Goal: Feedback & Contribution: Leave review/rating

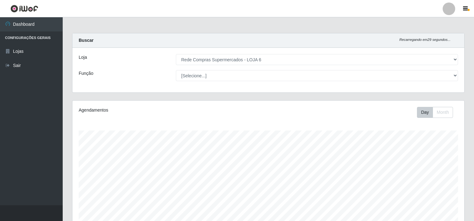
select select "398"
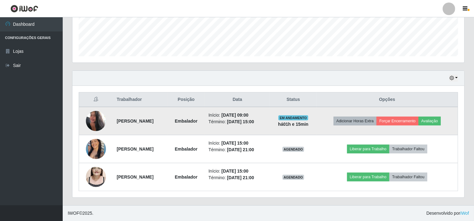
scroll to position [130, 392]
click at [441, 118] on button "Avaliação" at bounding box center [430, 120] width 22 height 9
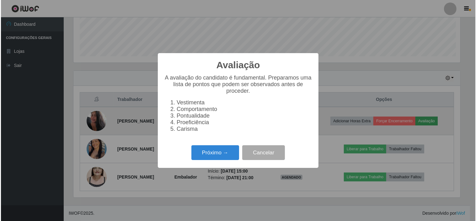
scroll to position [130, 388]
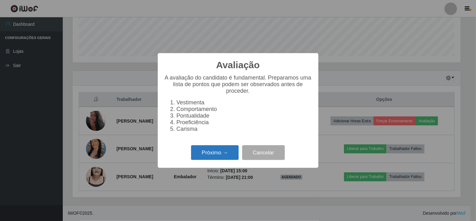
click at [209, 158] on button "Próximo →" at bounding box center [215, 152] width 48 height 15
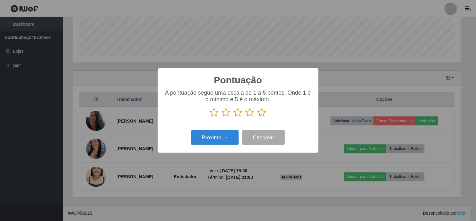
scroll to position [313530, 313272]
click at [261, 113] on icon at bounding box center [262, 112] width 9 height 9
click at [258, 117] on input "radio" at bounding box center [258, 117] width 0 height 0
click at [222, 137] on button "Próximo →" at bounding box center [215, 137] width 48 height 15
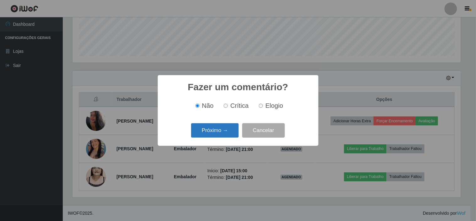
click at [211, 130] on button "Próximo →" at bounding box center [215, 130] width 48 height 15
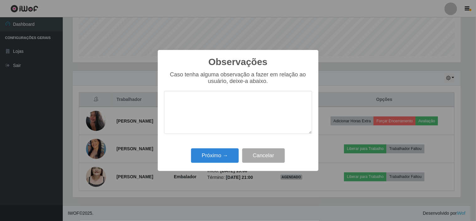
click at [192, 112] on textarea at bounding box center [238, 112] width 148 height 43
type textarea "a"
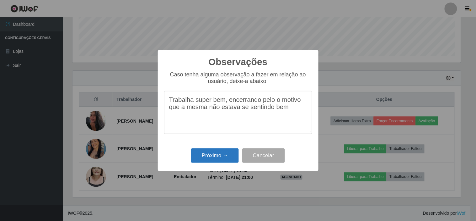
type textarea "Trabalha super bem, encerrando pelo o motivo que a mesma não estava se sentindo…"
click at [208, 156] on button "Próximo →" at bounding box center [215, 155] width 48 height 15
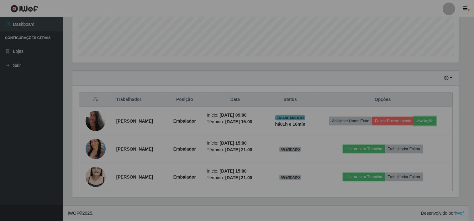
scroll to position [130, 392]
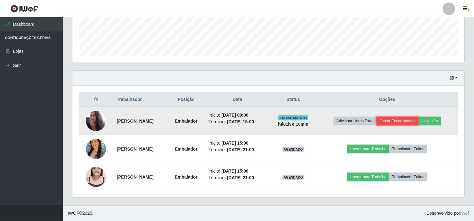
click at [398, 119] on button "Forçar Encerramento" at bounding box center [398, 120] width 42 height 9
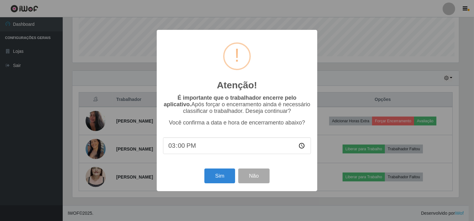
scroll to position [130, 388]
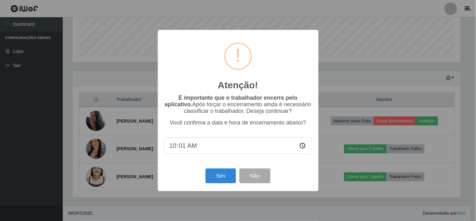
type input "10:16"
click at [222, 170] on button "Sim" at bounding box center [220, 175] width 30 height 15
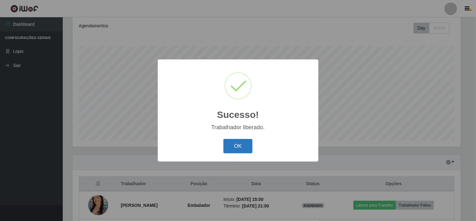
click at [239, 145] on button "OK" at bounding box center [237, 146] width 29 height 15
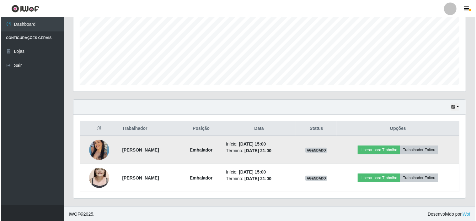
scroll to position [140, 0]
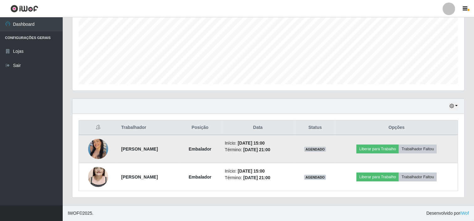
click at [95, 145] on img at bounding box center [98, 148] width 20 height 25
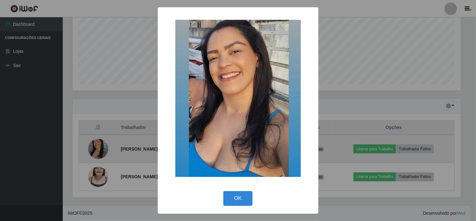
click at [95, 145] on div "× OK Cancel" at bounding box center [238, 110] width 476 height 221
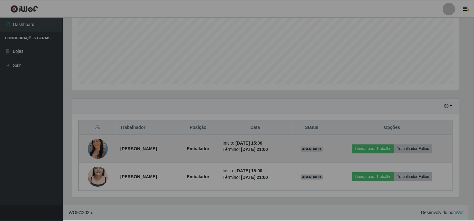
scroll to position [130, 392]
